Goal: Task Accomplishment & Management: Complete application form

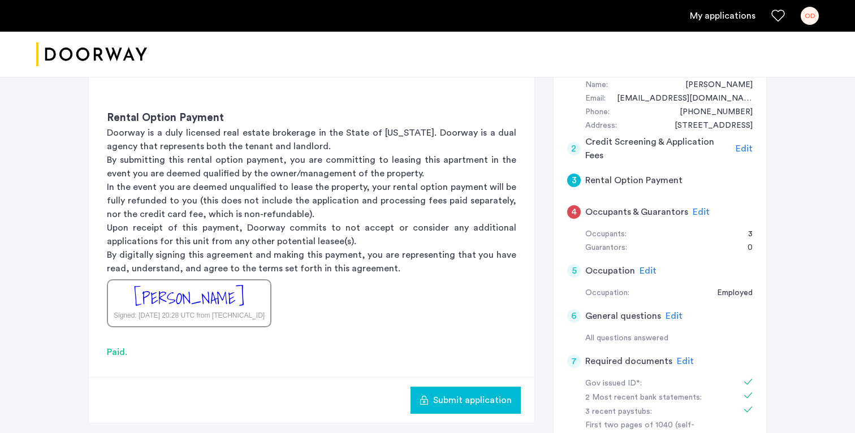
scroll to position [387, 0]
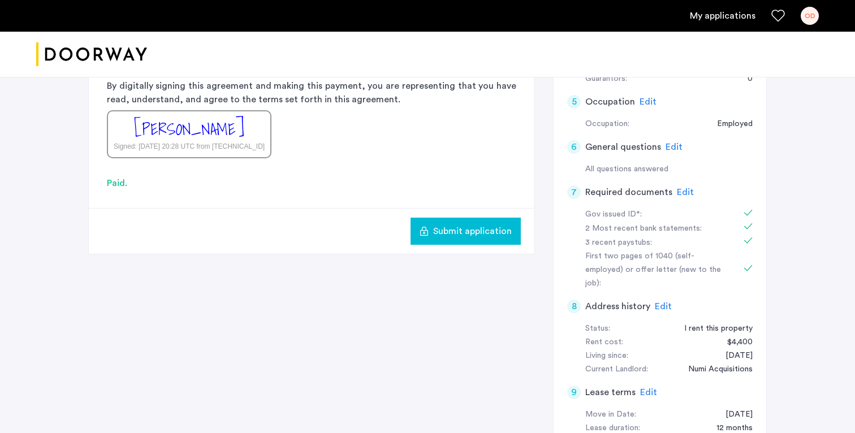
click at [486, 234] on span "Submit application" at bounding box center [472, 232] width 79 height 14
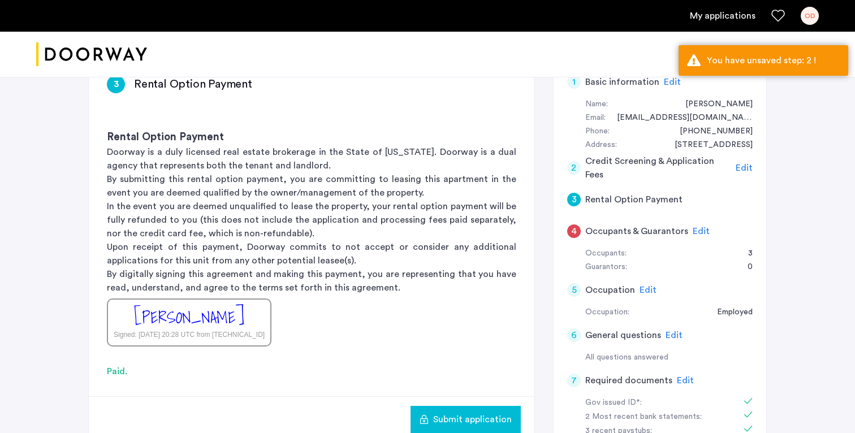
scroll to position [168, 0]
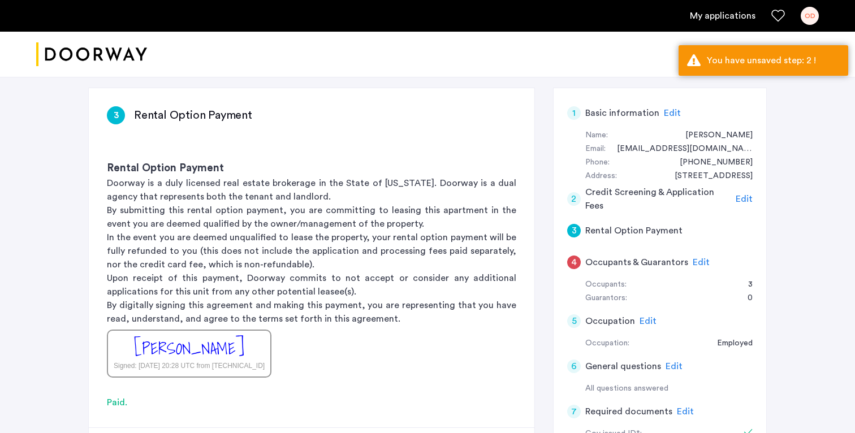
click at [678, 200] on h5 "Credit Screening & Application Fees" at bounding box center [658, 198] width 146 height 27
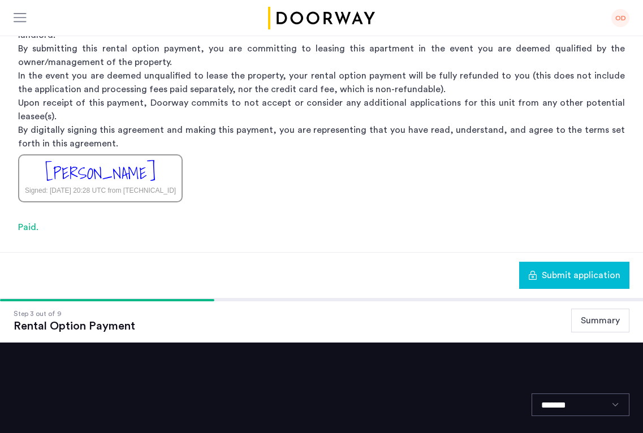
scroll to position [0, 0]
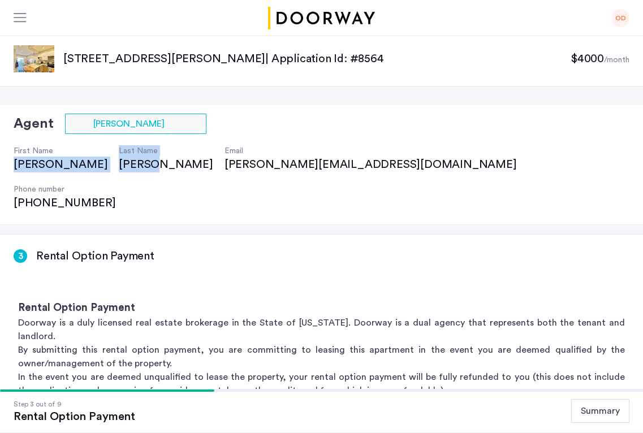
drag, startPoint x: 94, startPoint y: 169, endPoint x: 14, endPoint y: 172, distance: 80.4
click at [14, 172] on div "First Name [PERSON_NAME] Last Name [PERSON_NAME] Email [PERSON_NAME][EMAIL_ADDR…" at bounding box center [322, 172] width 616 height 77
copy div "[PERSON_NAME] Last Name [PERSON_NAME]"
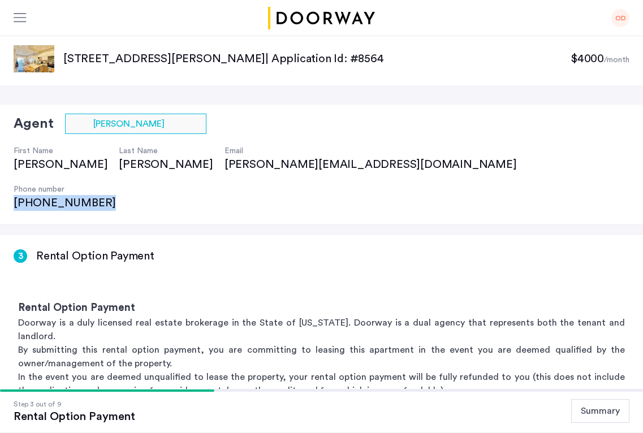
drag, startPoint x: 337, startPoint y: 170, endPoint x: 238, endPoint y: 171, distance: 99.5
click at [238, 171] on div "Agent Select agent × [PERSON_NAME] First Name [PERSON_NAME] Last Name [PERSON_N…" at bounding box center [321, 165] width 643 height 120
copy div "[PHONE_NUMBER]"
click at [195, 177] on div "Agent Select agent × [PERSON_NAME] First Name [PERSON_NAME] Last Name [PERSON_N…" at bounding box center [321, 165] width 643 height 120
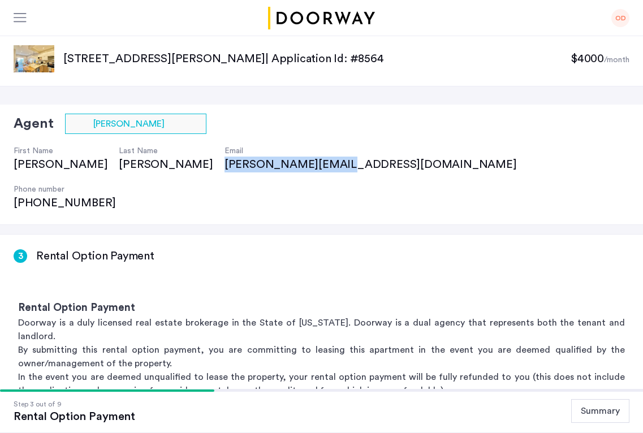
drag, startPoint x: 221, startPoint y: 167, endPoint x: 114, endPoint y: 170, distance: 106.9
click at [225, 170] on div "[PERSON_NAME][EMAIL_ADDRESS][DOMAIN_NAME]" at bounding box center [377, 165] width 304 height 16
copy div "[PERSON_NAME][EMAIL_ADDRESS][DOMAIN_NAME]"
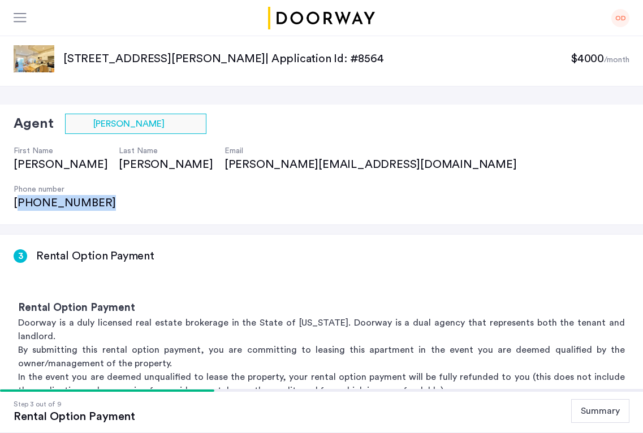
drag, startPoint x: 313, startPoint y: 163, endPoint x: 246, endPoint y: 169, distance: 67.0
click at [116, 195] on div "[PHONE_NUMBER]" at bounding box center [65, 203] width 102 height 16
copy div "562) 879-6282"
drag, startPoint x: 239, startPoint y: 165, endPoint x: 356, endPoint y: 166, distance: 117.1
click at [356, 166] on div "Agent Select agent × [PERSON_NAME] First Name [PERSON_NAME] Last Name [PERSON_N…" at bounding box center [321, 165] width 643 height 120
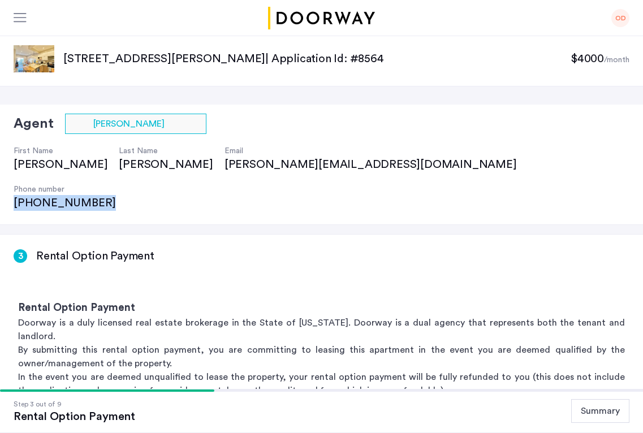
copy div "[PHONE_NUMBER]"
